Goal: Navigation & Orientation: Find specific page/section

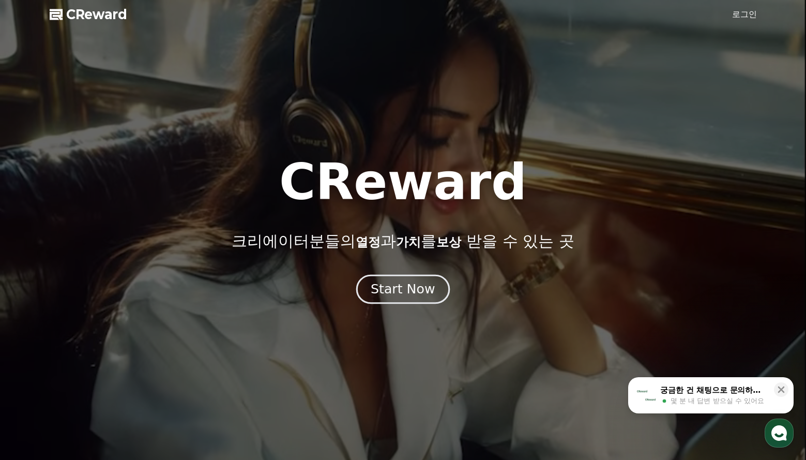
click at [413, 290] on div "Start Now" at bounding box center [403, 289] width 64 height 18
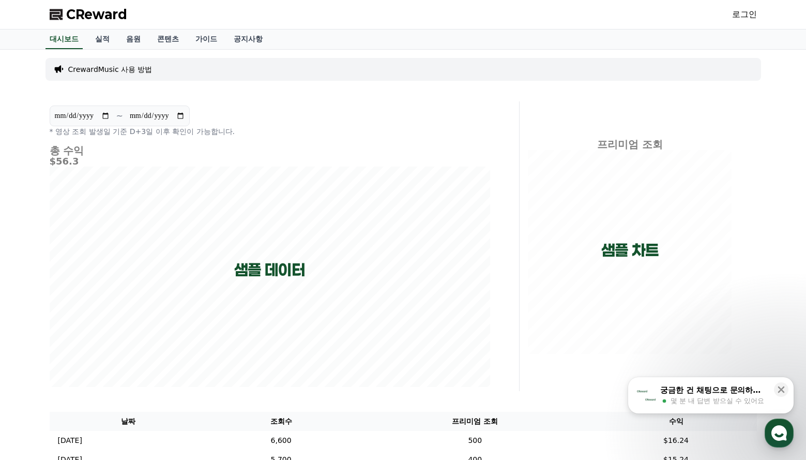
click at [739, 14] on link "로그인" at bounding box center [744, 14] width 25 height 12
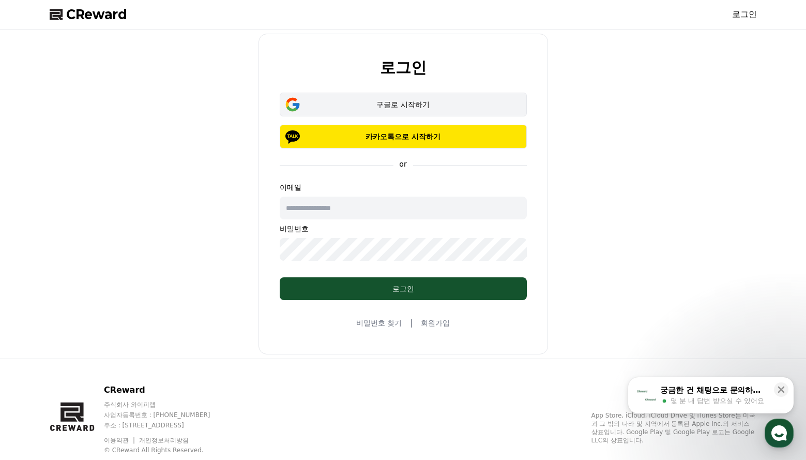
click at [395, 103] on div "구글로 시작하기" at bounding box center [403, 104] width 217 height 10
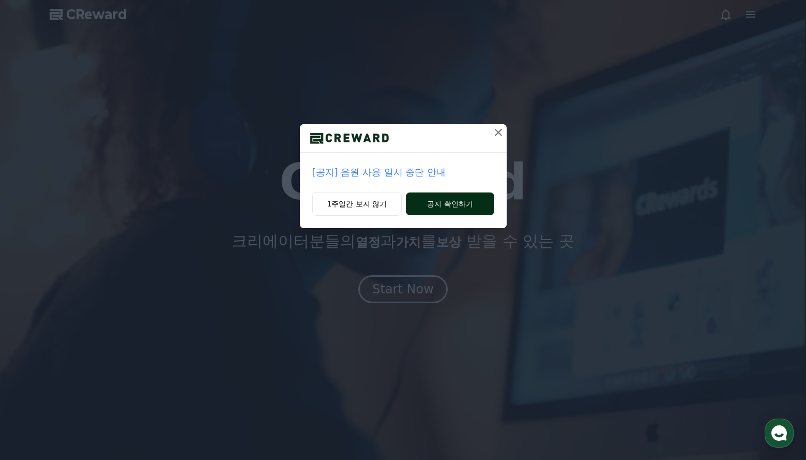
click at [428, 204] on button "공지 확인하기" at bounding box center [450, 203] width 88 height 23
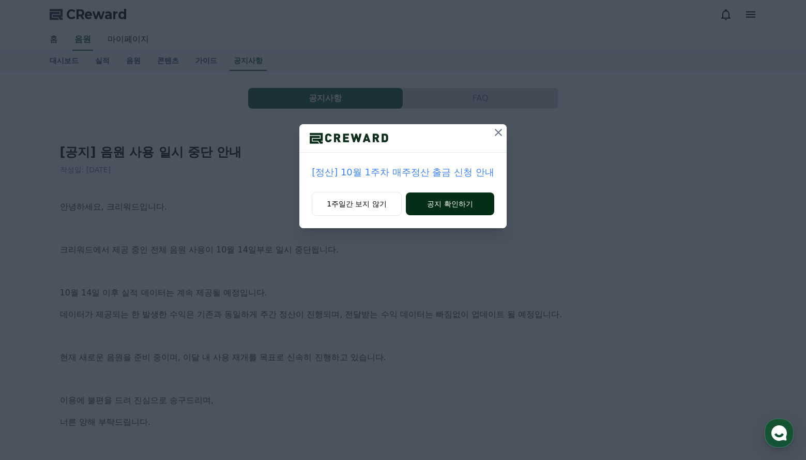
click at [444, 207] on button "공지 확인하기" at bounding box center [450, 203] width 88 height 23
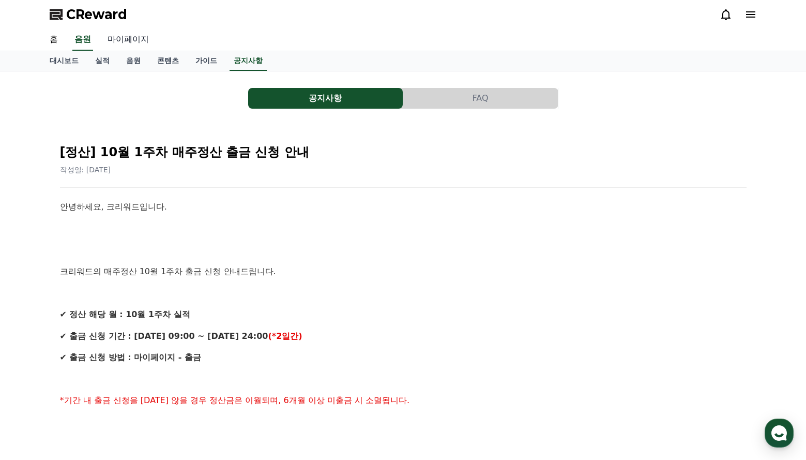
click at [134, 38] on link "마이페이지" at bounding box center [128, 40] width 58 height 22
select select "**********"
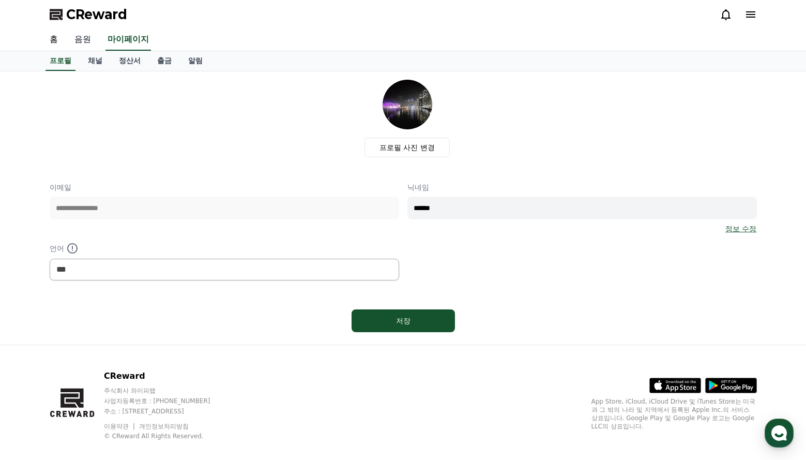
click at [80, 40] on link "음원" at bounding box center [82, 40] width 33 height 22
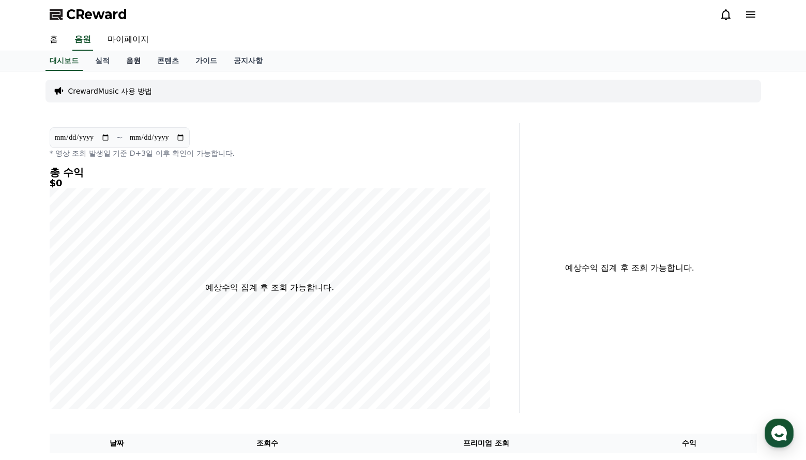
click at [131, 62] on link "음원" at bounding box center [133, 61] width 31 height 20
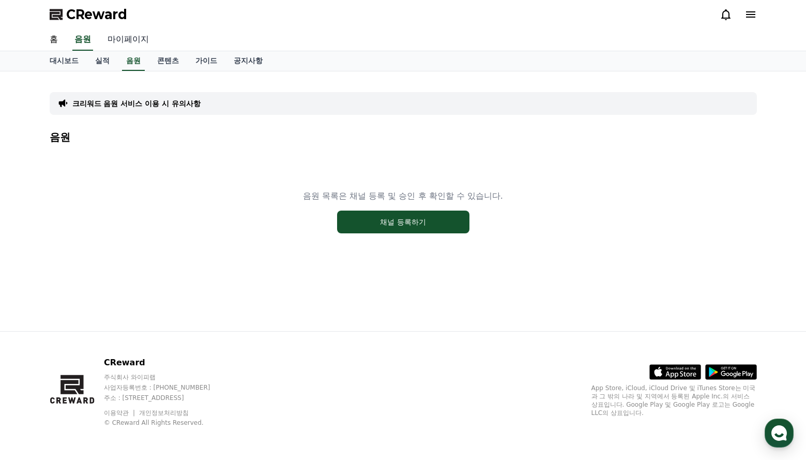
click at [134, 41] on link "마이페이지" at bounding box center [128, 40] width 58 height 22
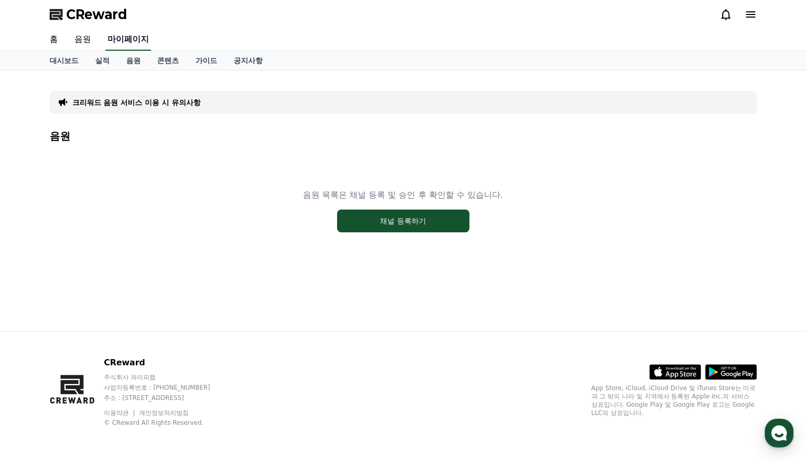
select select "**********"
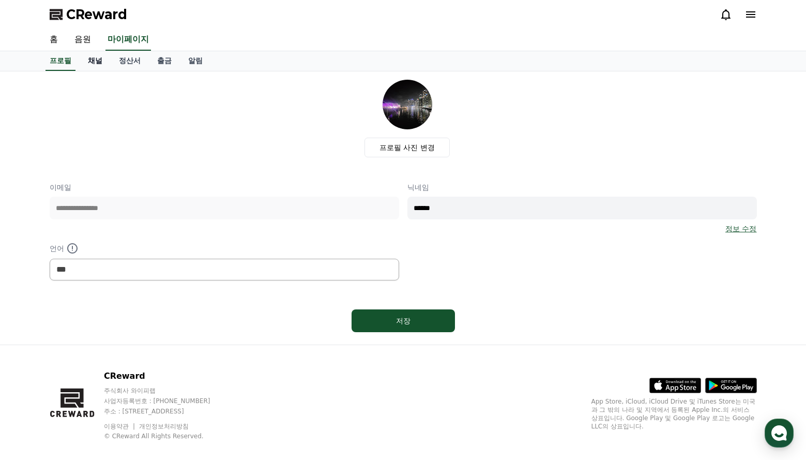
click at [94, 60] on link "채널" at bounding box center [95, 61] width 31 height 20
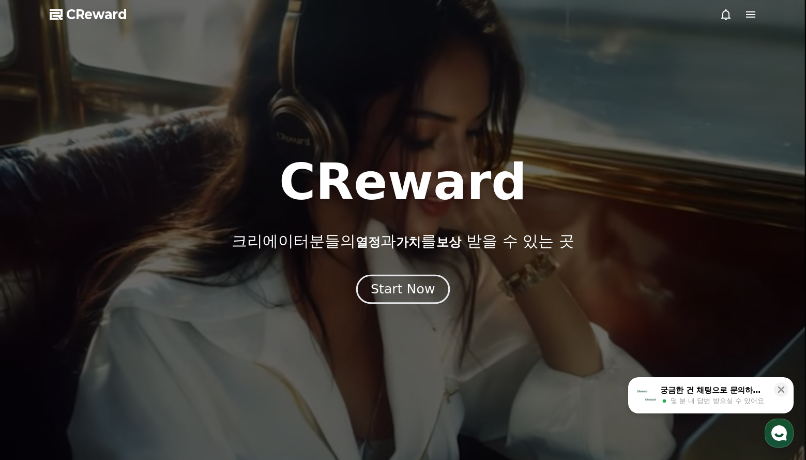
click at [405, 296] on div "Start Now" at bounding box center [403, 289] width 64 height 18
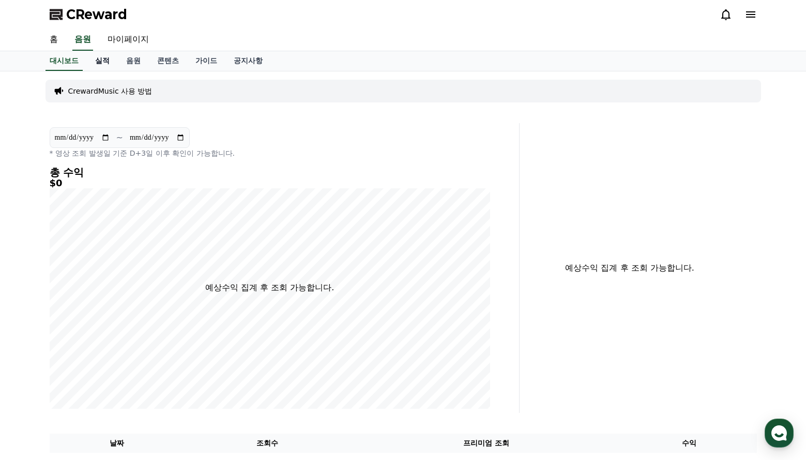
click at [105, 64] on link "실적" at bounding box center [102, 61] width 31 height 20
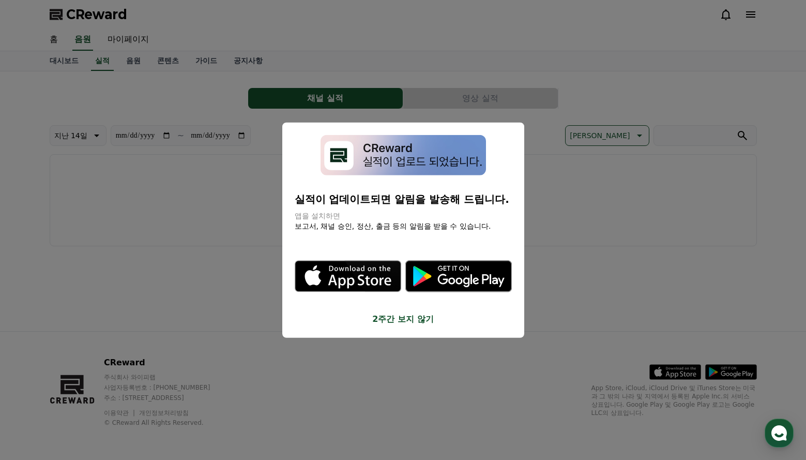
click at [401, 319] on button "2주간 보지 않기" at bounding box center [403, 319] width 217 height 12
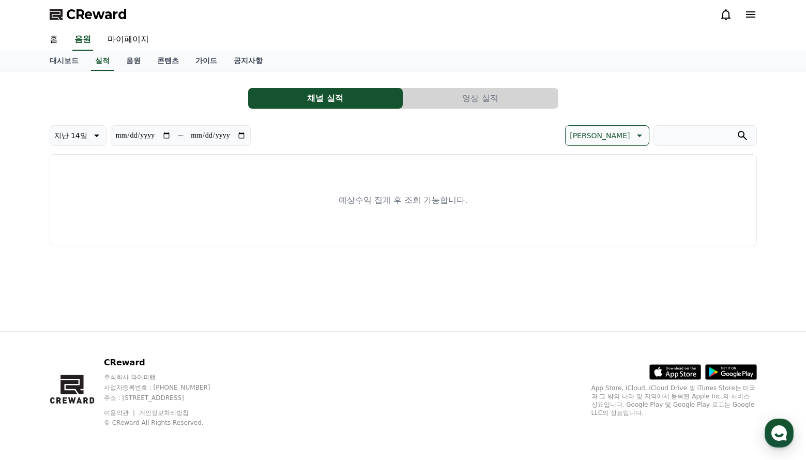
click at [453, 101] on button "영상 실적" at bounding box center [480, 98] width 155 height 21
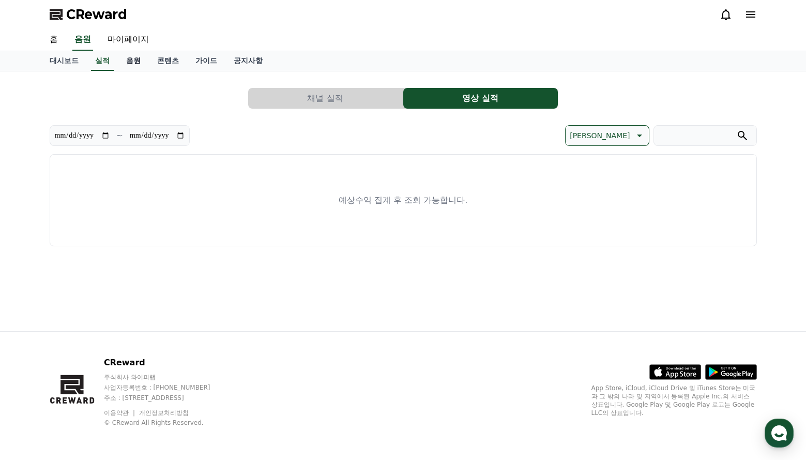
click at [134, 61] on link "음원" at bounding box center [133, 61] width 31 height 20
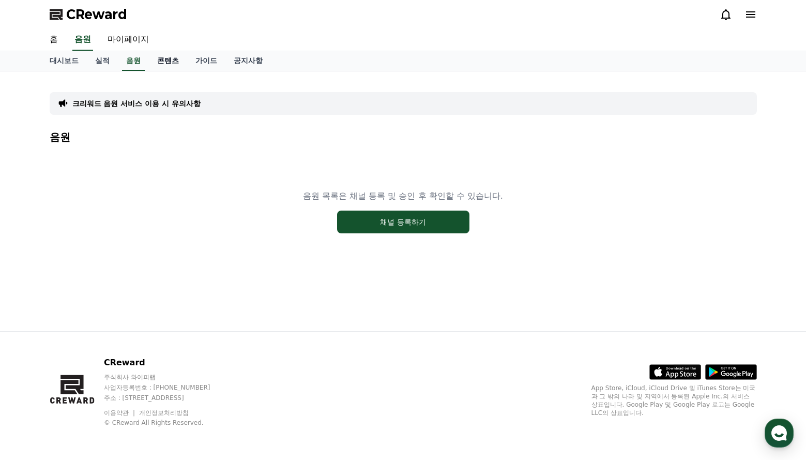
click at [171, 61] on link "콘텐츠" at bounding box center [168, 61] width 38 height 20
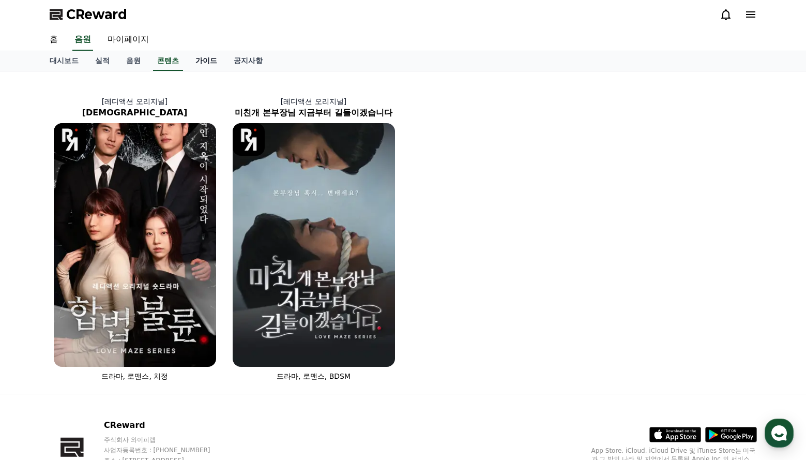
click at [206, 57] on link "가이드" at bounding box center [206, 61] width 38 height 20
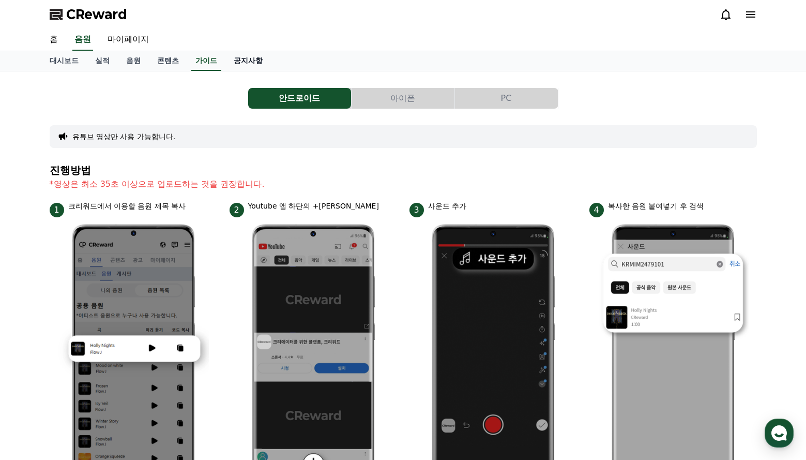
click at [252, 57] on link "공지사항" at bounding box center [247, 61] width 45 height 20
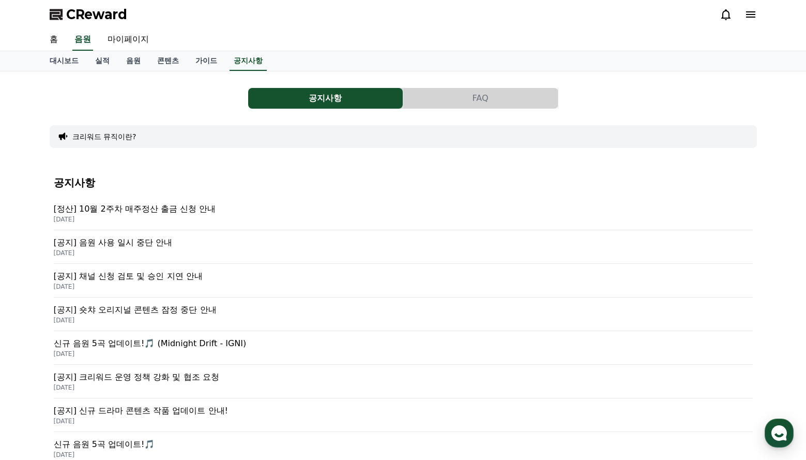
click at [87, 14] on span "CReward" at bounding box center [96, 14] width 61 height 17
